Goal: Navigation & Orientation: Understand site structure

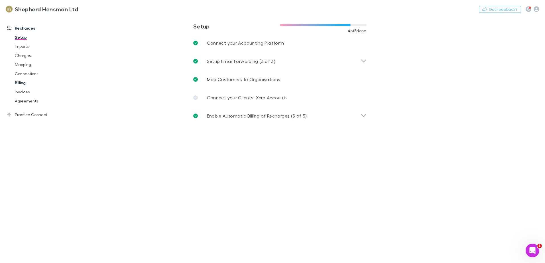
click at [24, 81] on link "Billing" at bounding box center [43, 82] width 68 height 9
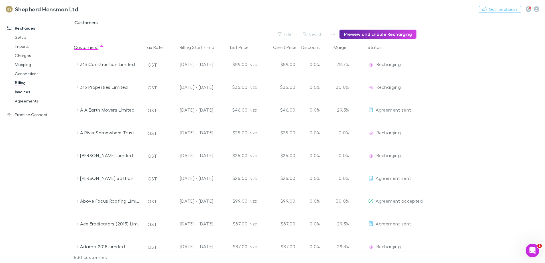
click at [23, 93] on link "Invoices" at bounding box center [43, 92] width 68 height 9
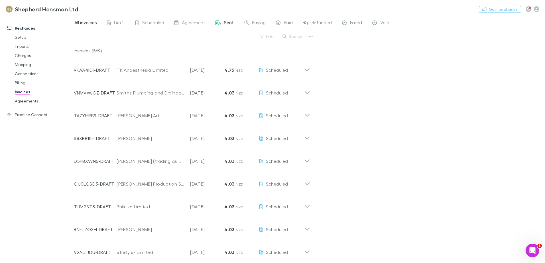
click at [225, 22] on span "Sent" at bounding box center [229, 23] width 10 height 7
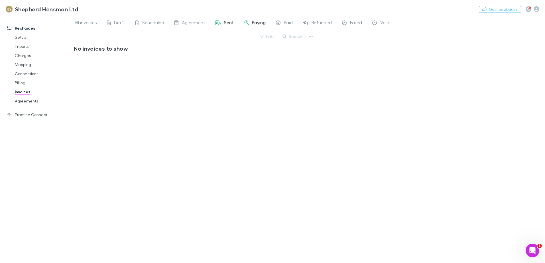
click at [258, 23] on span "Paying" at bounding box center [259, 23] width 14 height 7
click at [92, 22] on span "All invoices" at bounding box center [85, 23] width 23 height 7
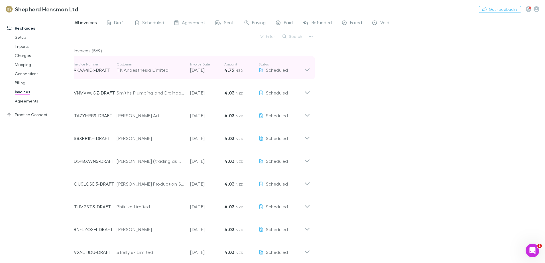
click at [201, 61] on div "Invoice Number 9KAA41EK-DRAFT Customer TK Anaesthesia Limited Invoice Date [DAT…" at bounding box center [189, 68] width 230 height 21
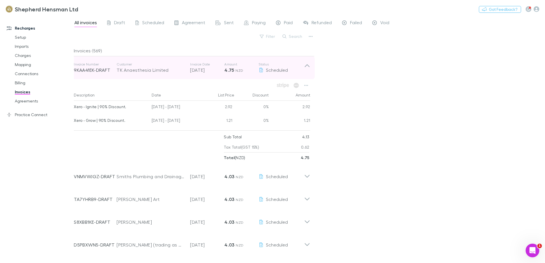
click at [201, 61] on div "Invoice Number 9KAA41EK-DRAFT Customer TK Anaesthesia Limited Invoice Date [DAT…" at bounding box center [189, 68] width 230 height 21
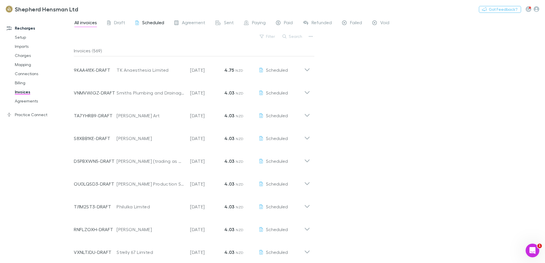
click at [159, 23] on span "Scheduled" at bounding box center [153, 23] width 22 height 7
click at [158, 22] on span "Scheduled" at bounding box center [153, 23] width 22 height 7
click at [14, 186] on div "Recharges Setup Imports Charges Mapping Connections Billing Invoices Agreements…" at bounding box center [39, 138] width 78 height 241
click at [23, 83] on link "Billing" at bounding box center [43, 82] width 68 height 9
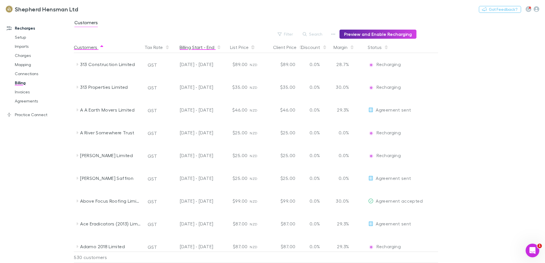
click at [195, 48] on button "Billing Start - End" at bounding box center [201, 47] width 42 height 11
click at [196, 46] on button "Billing Start - End" at bounding box center [201, 47] width 42 height 11
click at [194, 47] on button "Billing Start - End" at bounding box center [201, 47] width 42 height 11
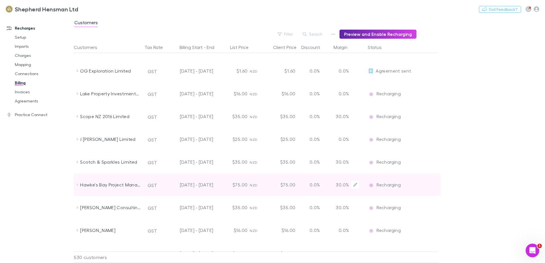
scroll to position [314, 0]
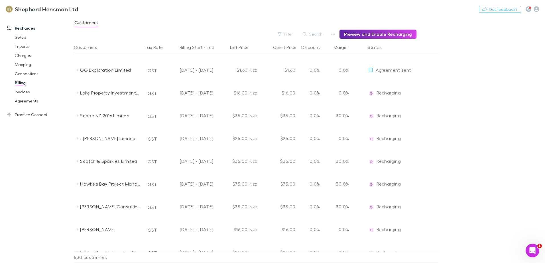
click at [34, 194] on div "Recharges Setup Imports Charges Mapping Connections Billing Invoices Agreements…" at bounding box center [39, 138] width 78 height 241
click at [23, 54] on link "Charges" at bounding box center [43, 55] width 68 height 9
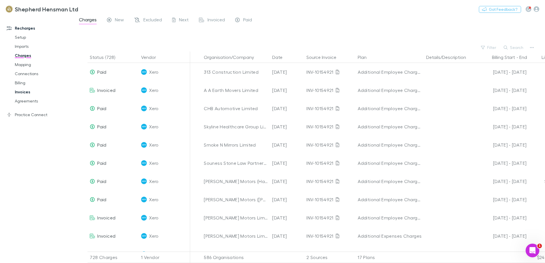
click at [24, 92] on link "Invoices" at bounding box center [43, 92] width 68 height 9
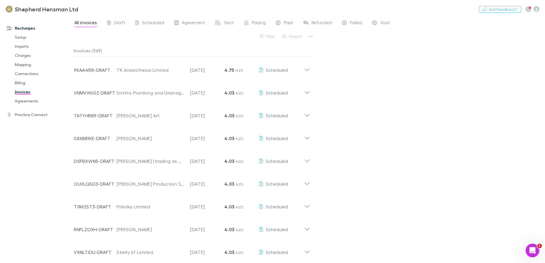
click at [387, 133] on div "All invoices Draft Scheduled Agreement Sent Paying Paid Refunded Failed Void Fi…" at bounding box center [309, 139] width 471 height 247
click at [222, 21] on div "Sent" at bounding box center [224, 23] width 18 height 7
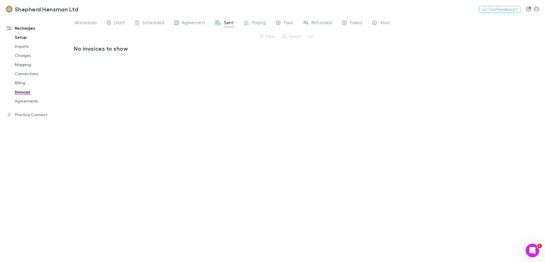
click at [27, 37] on link "Setup" at bounding box center [43, 37] width 68 height 9
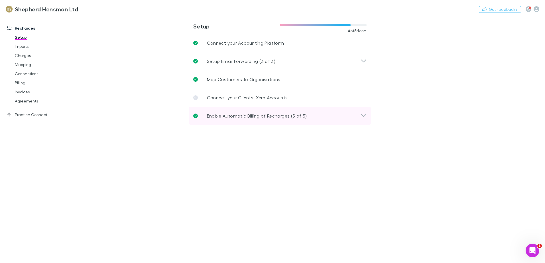
click at [262, 117] on p "Enable Automatic Billing of Recharges (5 of 5)" at bounding box center [257, 116] width 100 height 7
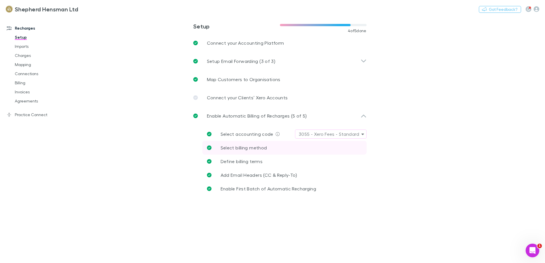
click at [246, 152] on link "Select billing method" at bounding box center [284, 148] width 164 height 14
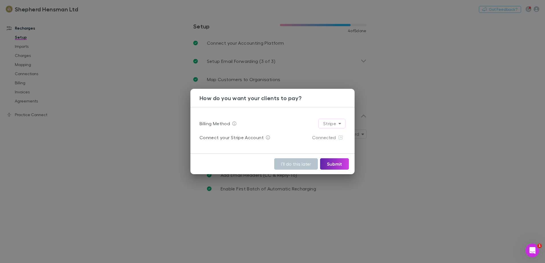
click at [336, 235] on div "How do you want your clients to pay? Billing Method Stripe ****** Connect your …" at bounding box center [272, 131] width 545 height 263
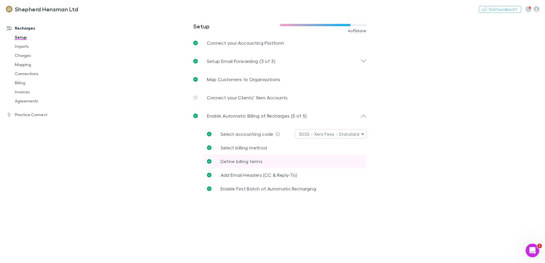
click at [252, 160] on span "Define billing terms" at bounding box center [242, 161] width 42 height 5
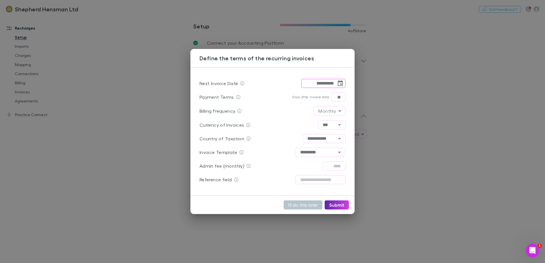
click at [49, 222] on div "**********" at bounding box center [272, 131] width 545 height 263
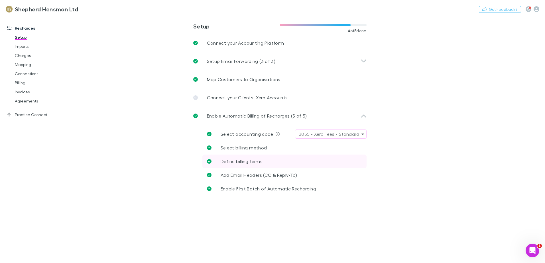
click at [244, 166] on link "Define billing terms" at bounding box center [284, 162] width 164 height 14
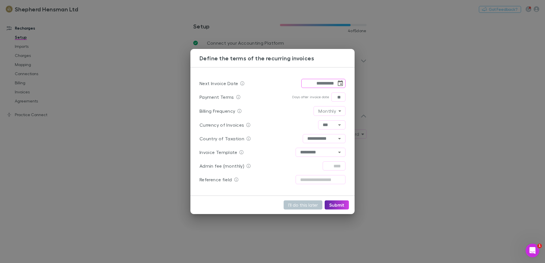
click at [105, 222] on div "**********" at bounding box center [272, 131] width 545 height 263
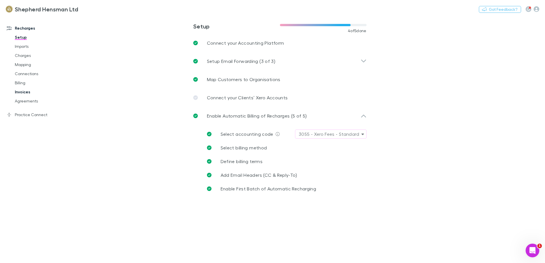
click at [23, 93] on link "Invoices" at bounding box center [43, 92] width 68 height 9
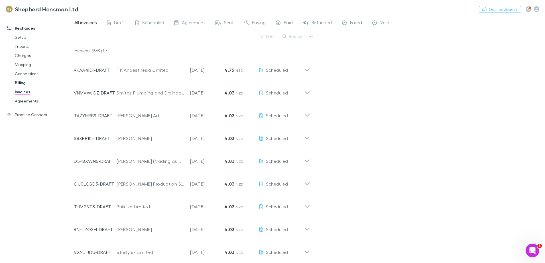
click at [24, 84] on link "Billing" at bounding box center [43, 82] width 68 height 9
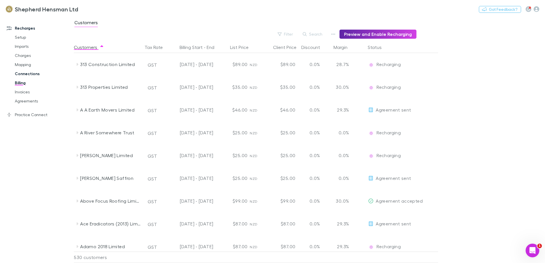
click at [32, 72] on link "Connections" at bounding box center [43, 73] width 68 height 9
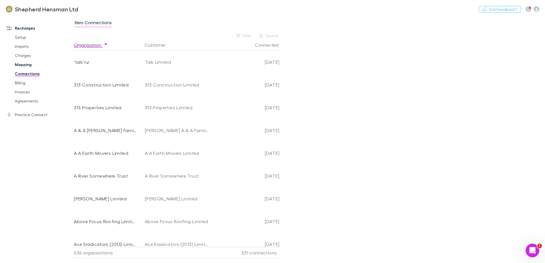
click at [27, 67] on link "Mapping" at bounding box center [43, 64] width 68 height 9
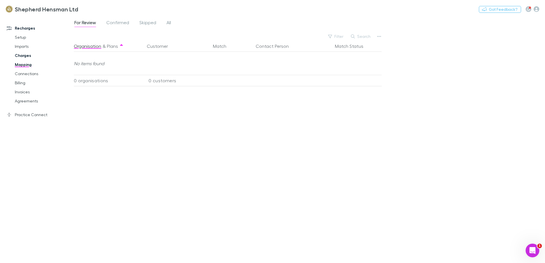
click at [23, 56] on link "Charges" at bounding box center [43, 55] width 68 height 9
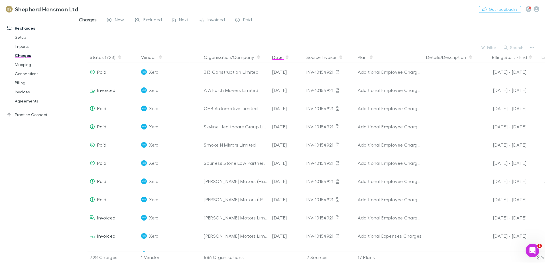
click at [275, 56] on button "Date" at bounding box center [280, 57] width 17 height 11
click at [284, 58] on button "Date" at bounding box center [280, 57] width 17 height 11
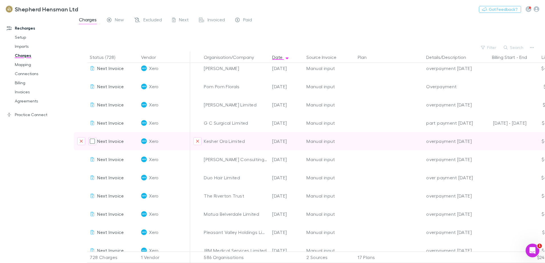
scroll to position [200, 0]
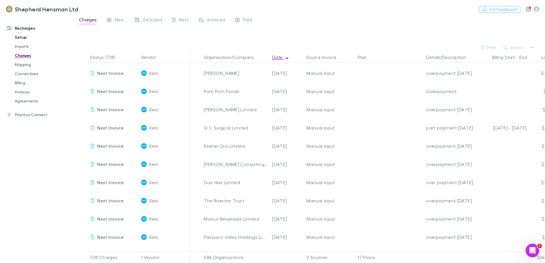
click at [23, 38] on link "Setup" at bounding box center [43, 37] width 68 height 9
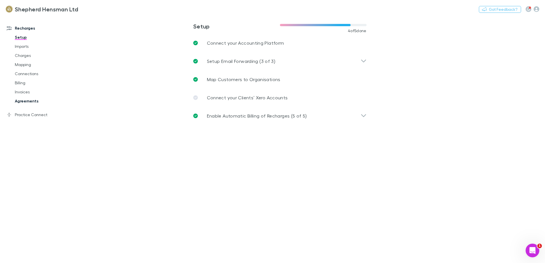
click at [36, 104] on link "Agreements" at bounding box center [43, 101] width 68 height 9
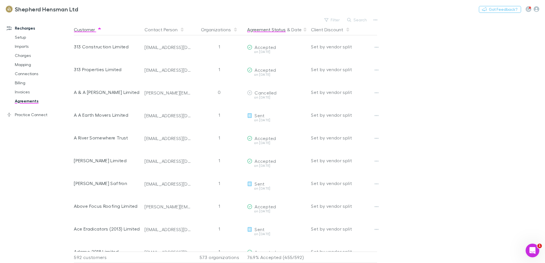
click at [272, 33] on button "Agreement Status" at bounding box center [266, 29] width 38 height 11
click at [374, 20] on icon "button" at bounding box center [376, 19] width 4 height 1
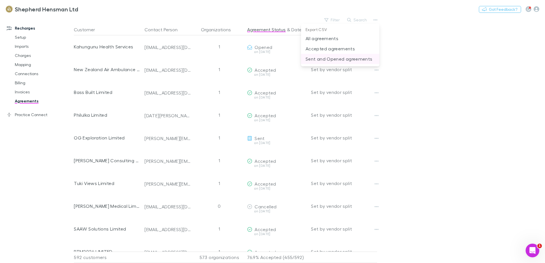
click at [343, 60] on p "Sent and Opened agreements" at bounding box center [340, 59] width 69 height 7
click at [454, 174] on main "Filter Search Customer Contact Person Organizations Agreement Status & Date Cli…" at bounding box center [309, 139] width 471 height 247
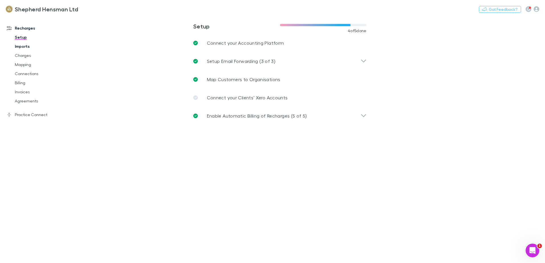
click at [24, 48] on link "Imports" at bounding box center [43, 46] width 68 height 9
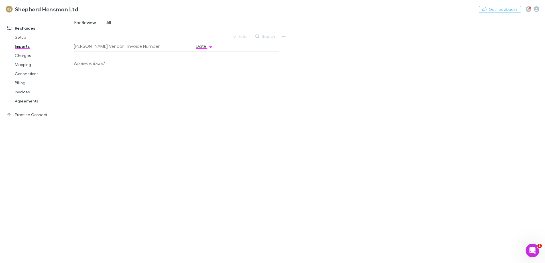
click at [108, 25] on span "All" at bounding box center [108, 23] width 5 height 7
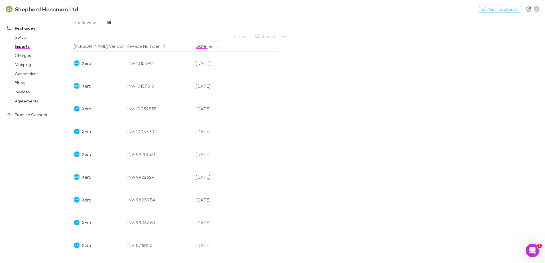
click at [203, 47] on button "Date" at bounding box center [204, 45] width 17 height 11
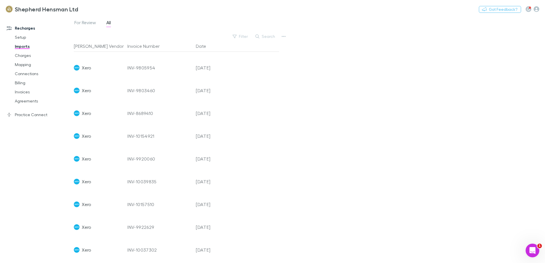
scroll to position [25, 0]
click at [205, 46] on button "Date" at bounding box center [204, 45] width 17 height 11
click at [211, 245] on div "[DATE]" at bounding box center [211, 247] width 34 height 23
